Goal: Transaction & Acquisition: Purchase product/service

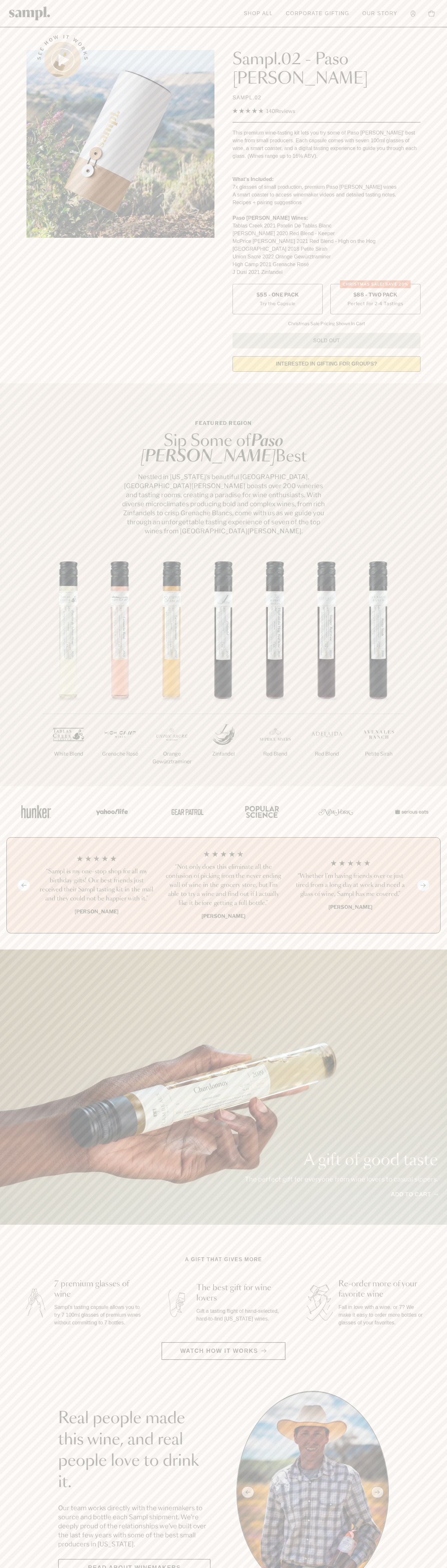
click at [375, 284] on label "CHRISTMAS SALE! Save 20% $88 - Two Pack Perfect For 2-4 Tastings" at bounding box center [375, 299] width 90 height 30
click at [311, 26] on header "Toggle navigation menu Shop All Corporate Gifting Our Story Account Story Shop …" at bounding box center [224, 13] width 447 height 27
click at [423, 950] on div "A gift of good taste The perfect gift for everyone from wine lovers to casual s…" at bounding box center [224, 1087] width 447 height 275
click at [259, 1567] on html "Skip to main content Toggle navigation menu Shop All Corporate Gifting Our Stor…" at bounding box center [224, 1582] width 447 height 3164
click at [17, 603] on div "1/7 White Blend 2/7 Grenache Rosé 3/7" at bounding box center [224, 671] width 447 height 230
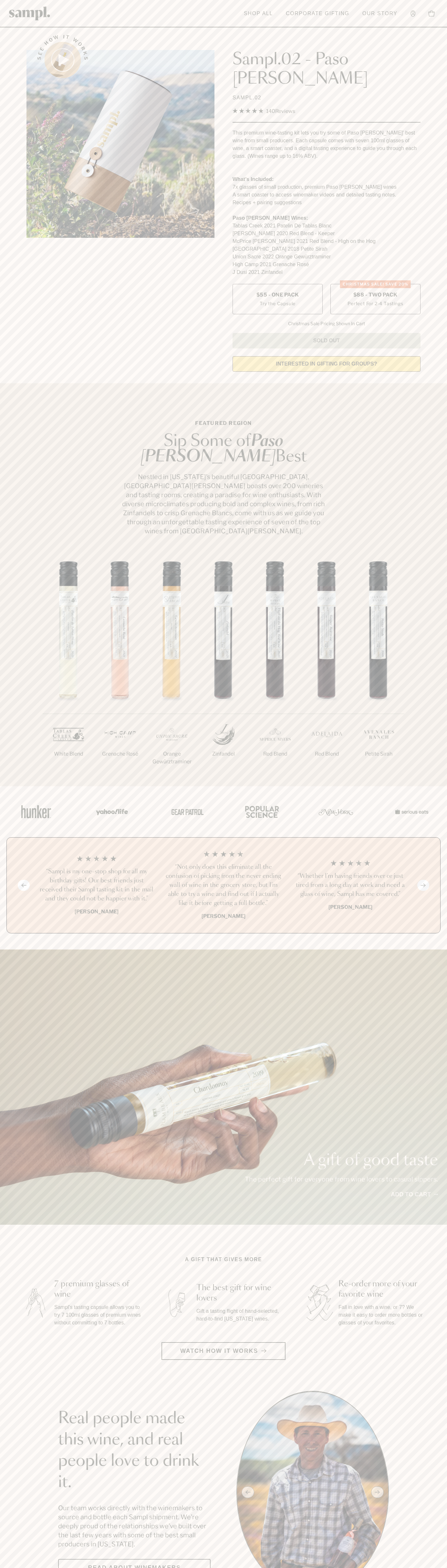
click at [375, 284] on label "CHRISTMAS SALE! Save 20% $88 - Two Pack Perfect For 2-4 Tastings" at bounding box center [375, 299] width 90 height 30
